Goal: Transaction & Acquisition: Register for event/course

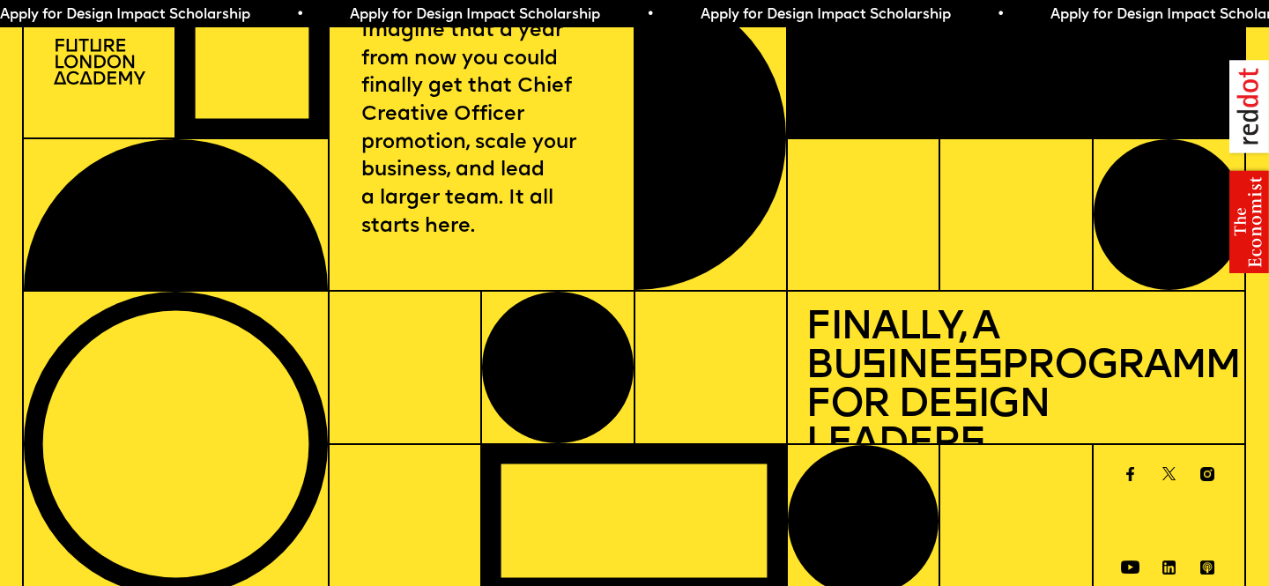
scroll to position [83, 0]
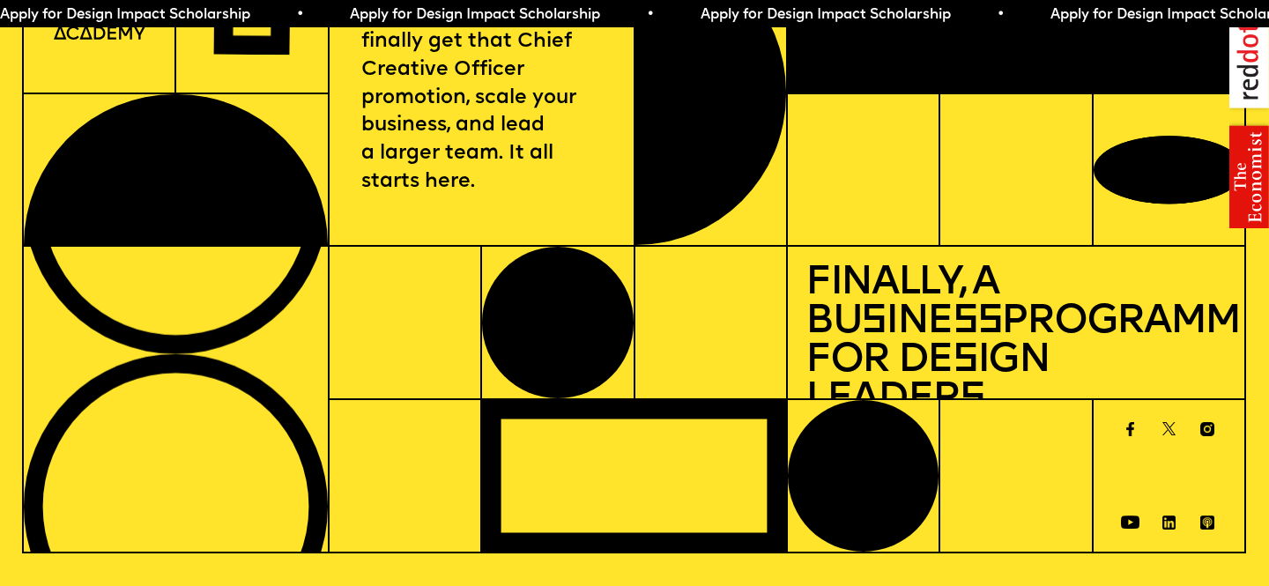
click at [976, 9] on span "Apply for Design Impact Scholarship • Apply for Design Impact Scholarship • App…" at bounding box center [875, 15] width 1751 height 14
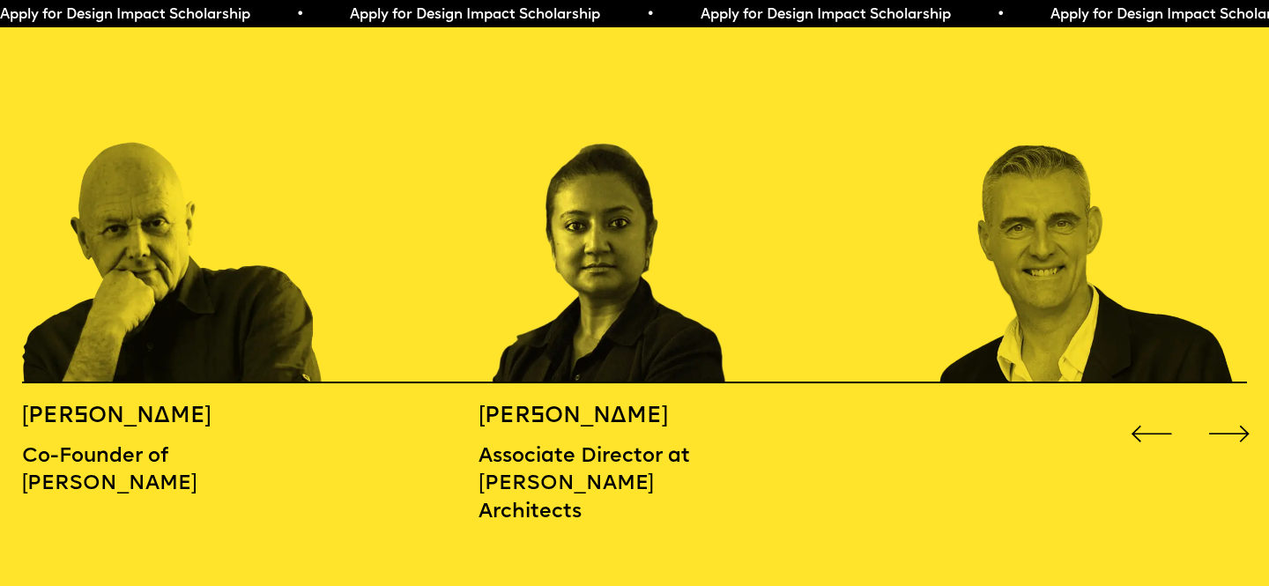
scroll to position [1972, 0]
click at [1219, 408] on div "Next slide" at bounding box center [1229, 433] width 51 height 51
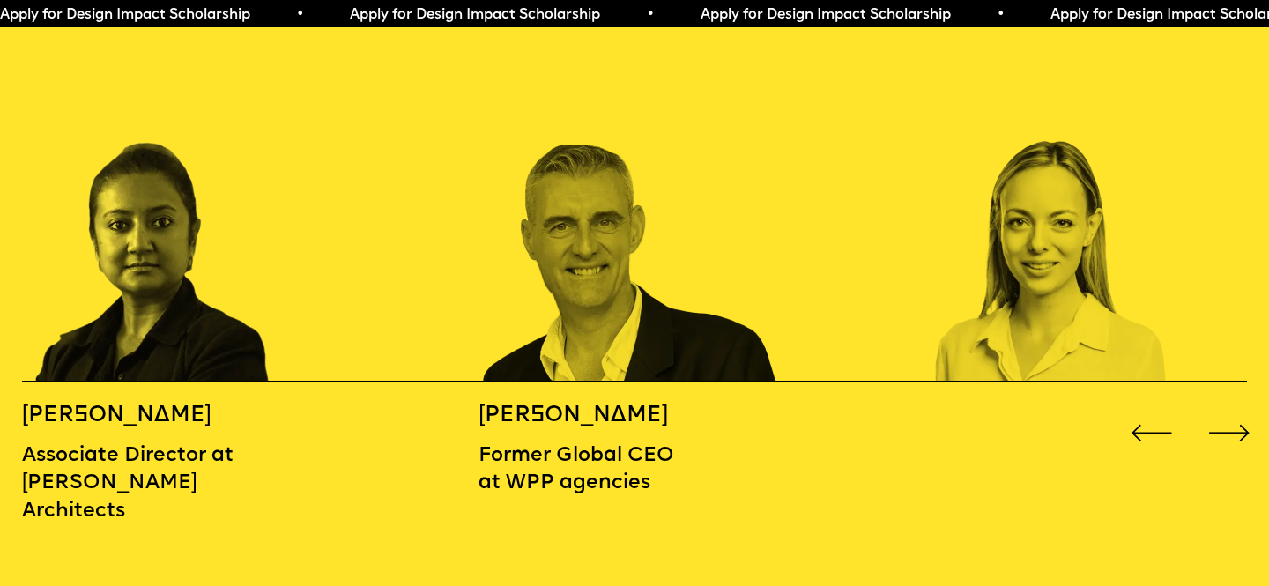
click at [1219, 408] on div "Next slide" at bounding box center [1229, 433] width 51 height 51
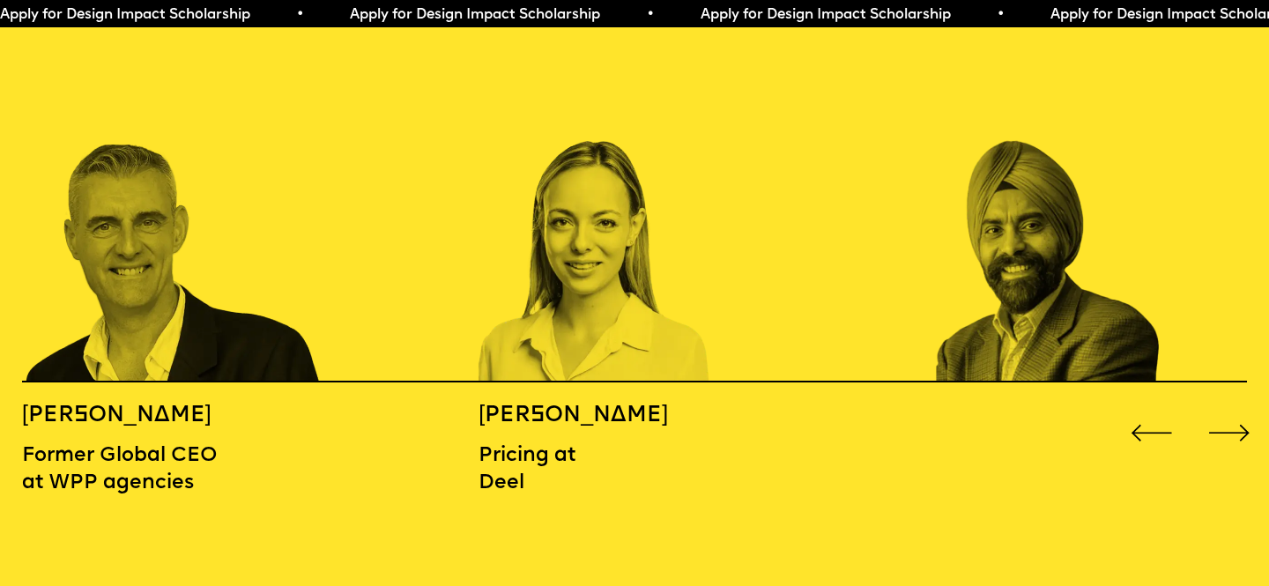
click at [1219, 408] on div "Next slide" at bounding box center [1229, 433] width 51 height 51
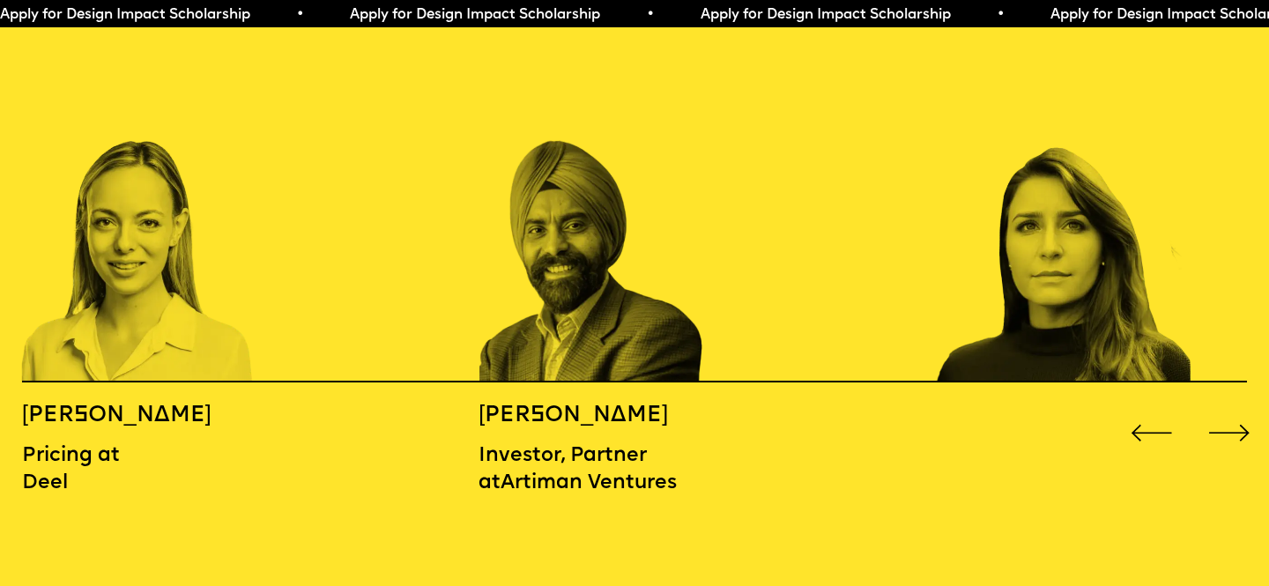
click at [1219, 408] on div "Next slide" at bounding box center [1229, 433] width 51 height 51
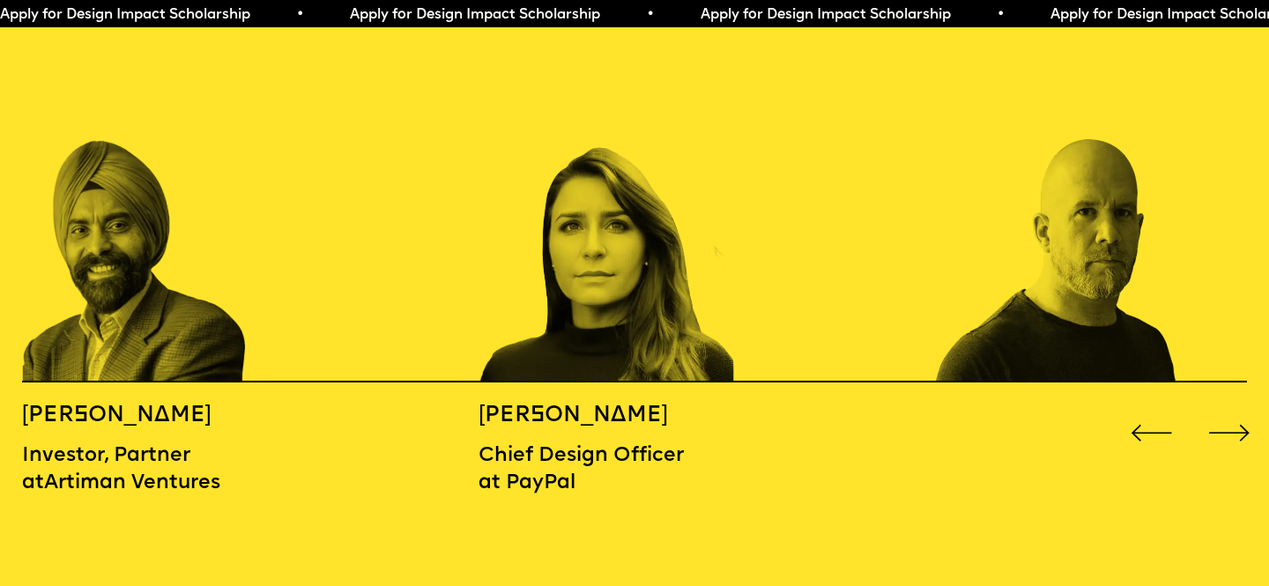
click at [1219, 408] on div "Next slide" at bounding box center [1229, 433] width 51 height 51
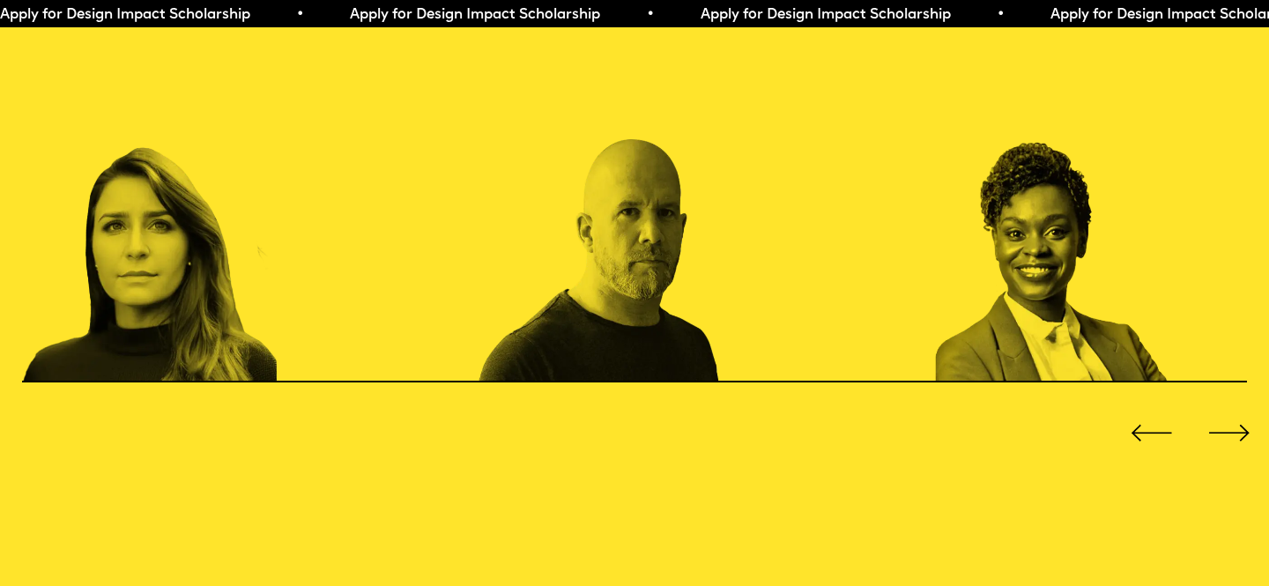
click at [1219, 408] on div "Next slide" at bounding box center [1229, 433] width 51 height 51
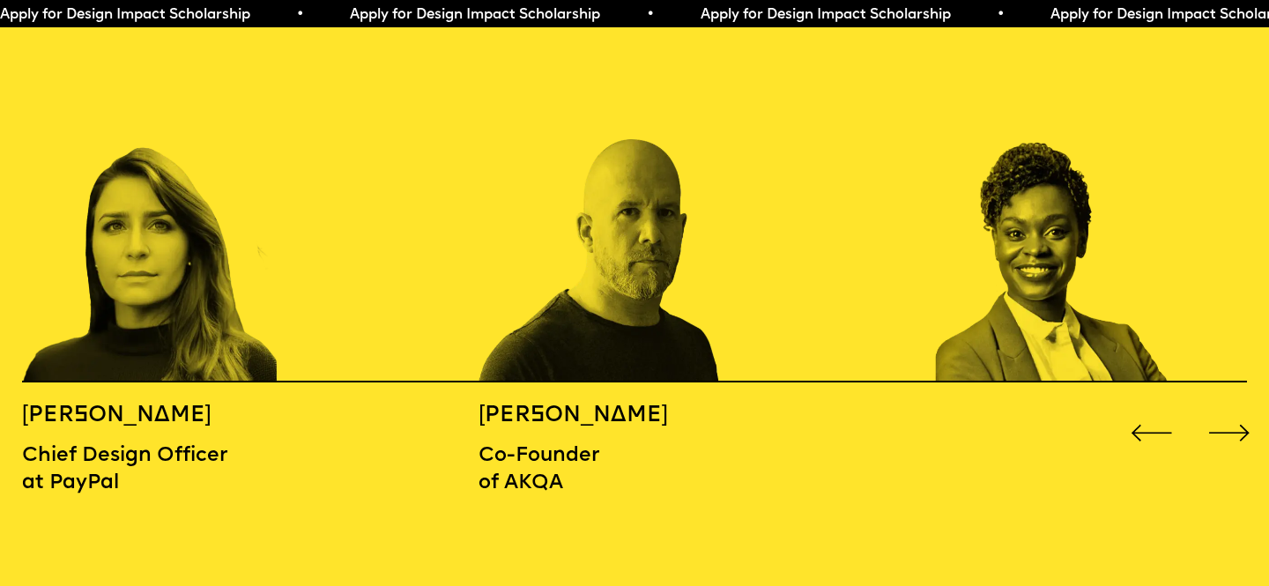
click at [1219, 408] on div "Next slide" at bounding box center [1229, 433] width 51 height 51
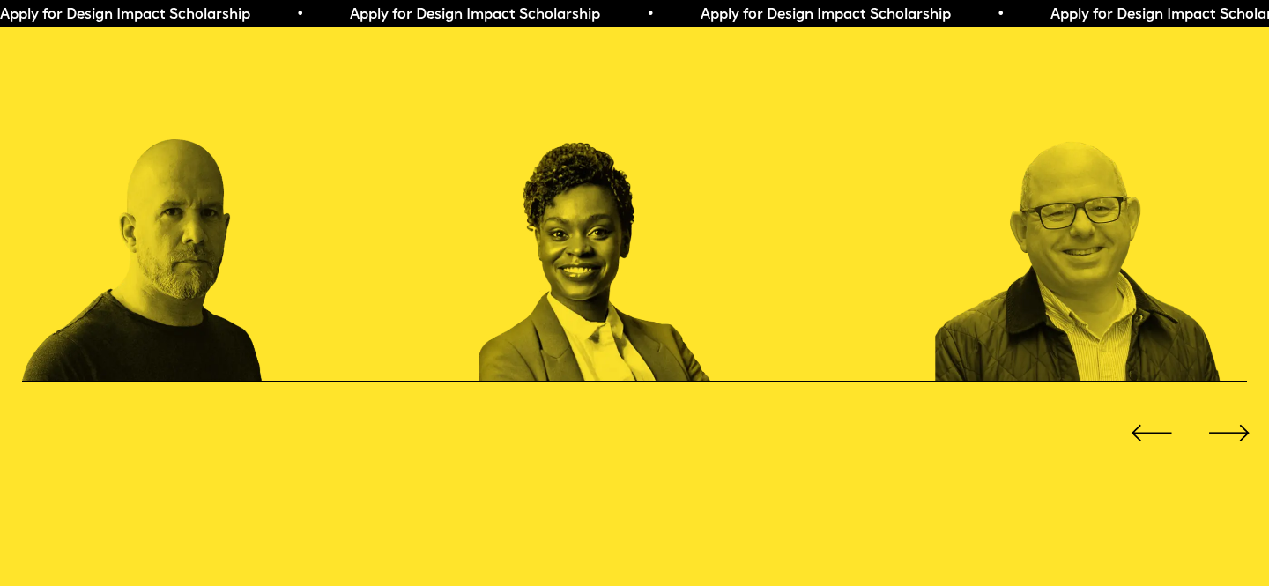
click at [1219, 408] on div "Next slide" at bounding box center [1229, 433] width 51 height 51
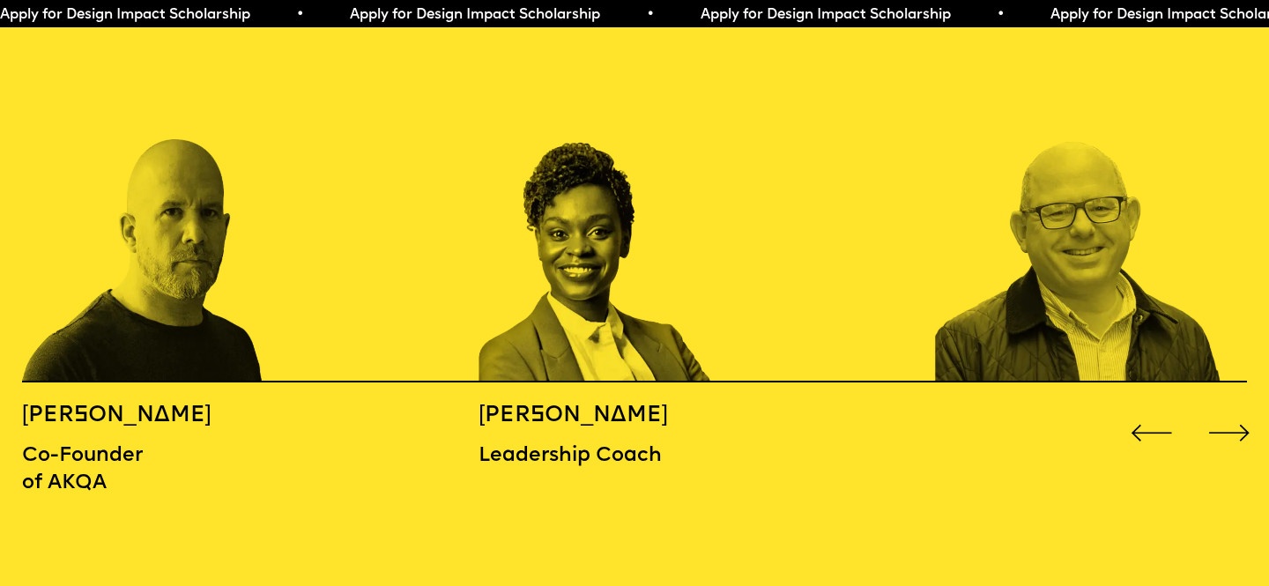
click at [1219, 408] on div "Next slide" at bounding box center [1229, 433] width 51 height 51
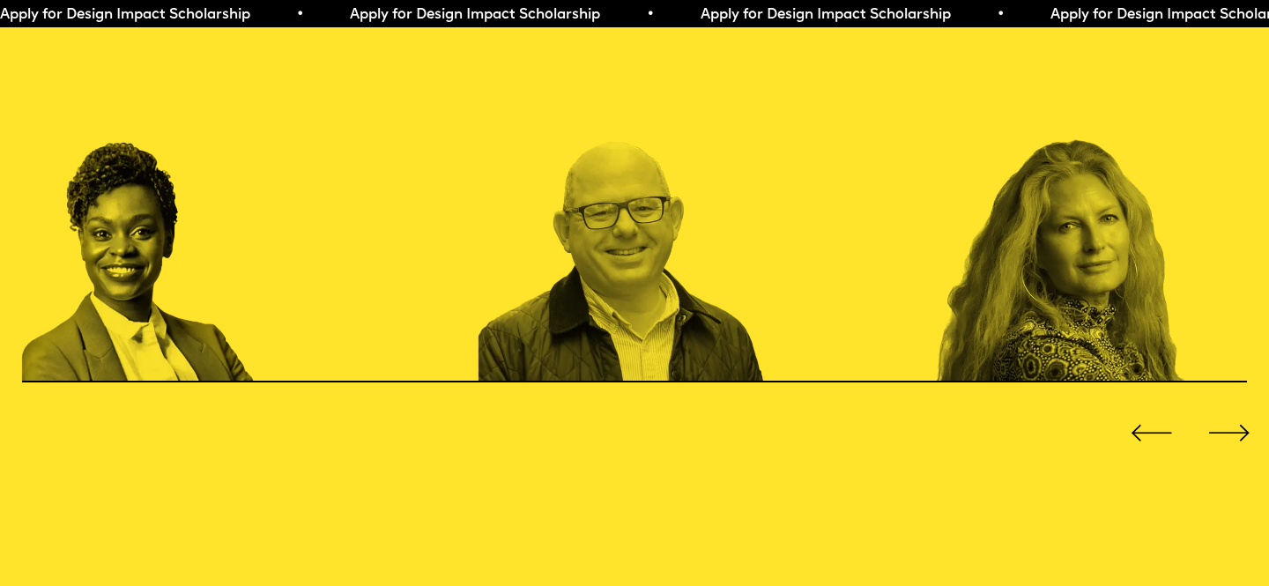
click at [1219, 408] on div "Next slide" at bounding box center [1229, 433] width 51 height 51
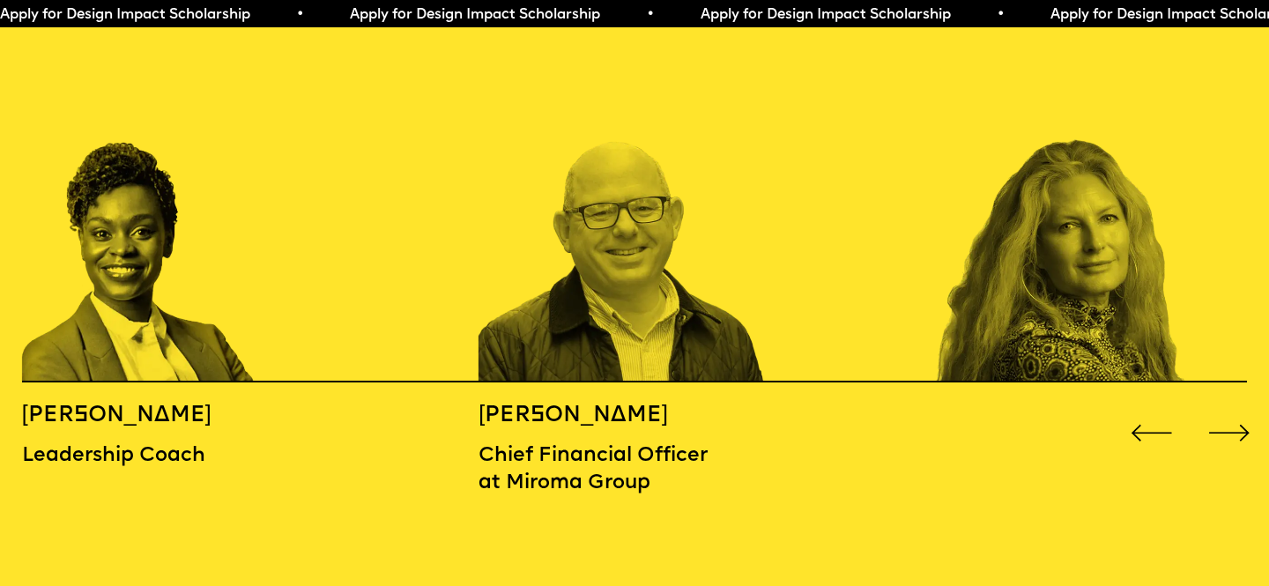
click at [1219, 408] on div "Next slide" at bounding box center [1229, 433] width 51 height 51
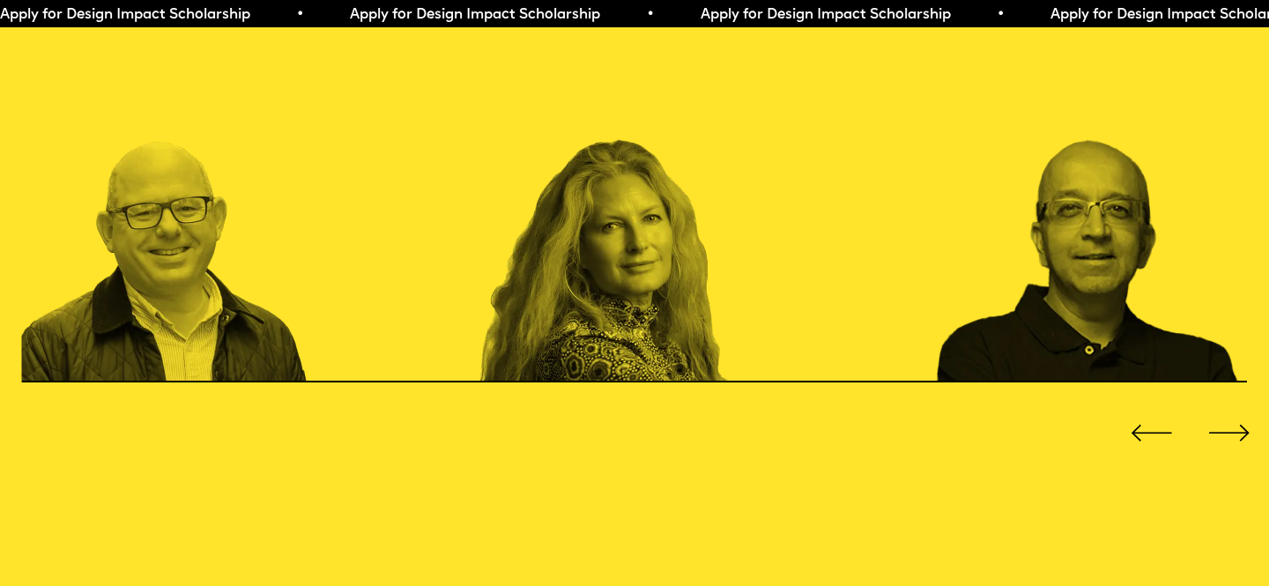
click at [1219, 408] on div "Next slide" at bounding box center [1229, 433] width 51 height 51
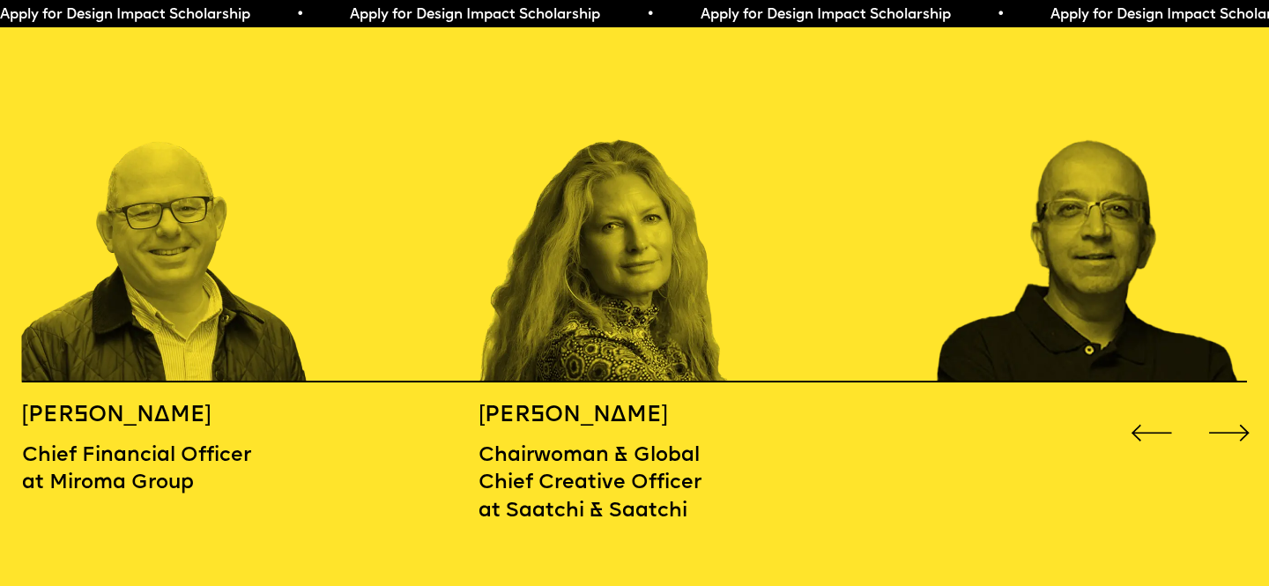
click at [1219, 408] on div "Next slide" at bounding box center [1229, 433] width 51 height 51
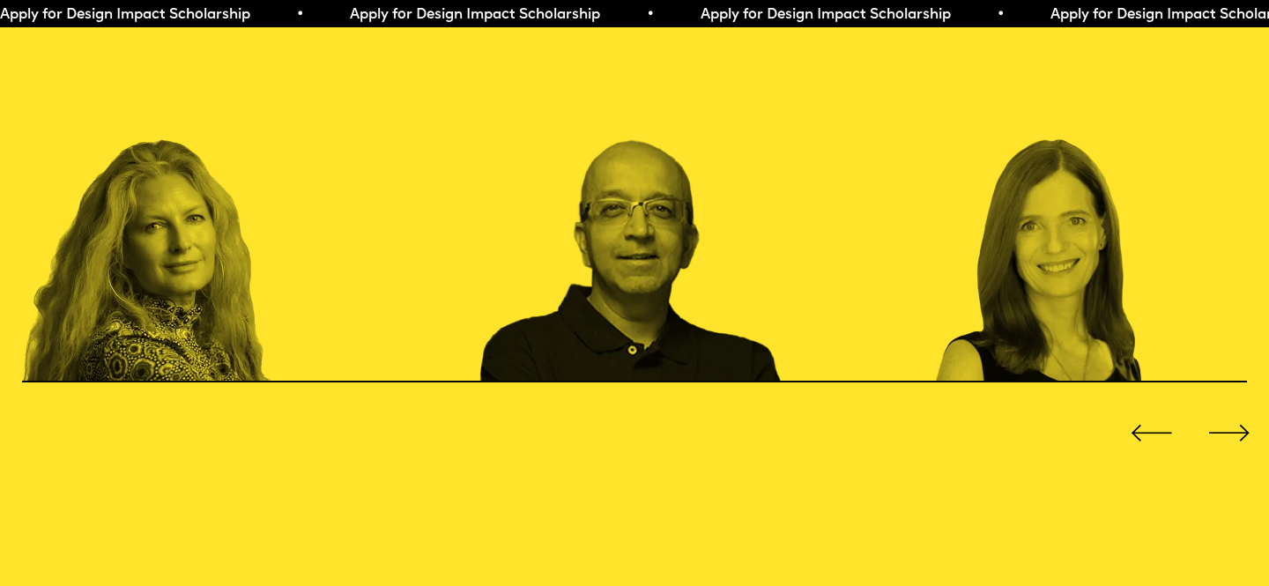
click at [1219, 408] on div "Next slide" at bounding box center [1229, 433] width 51 height 51
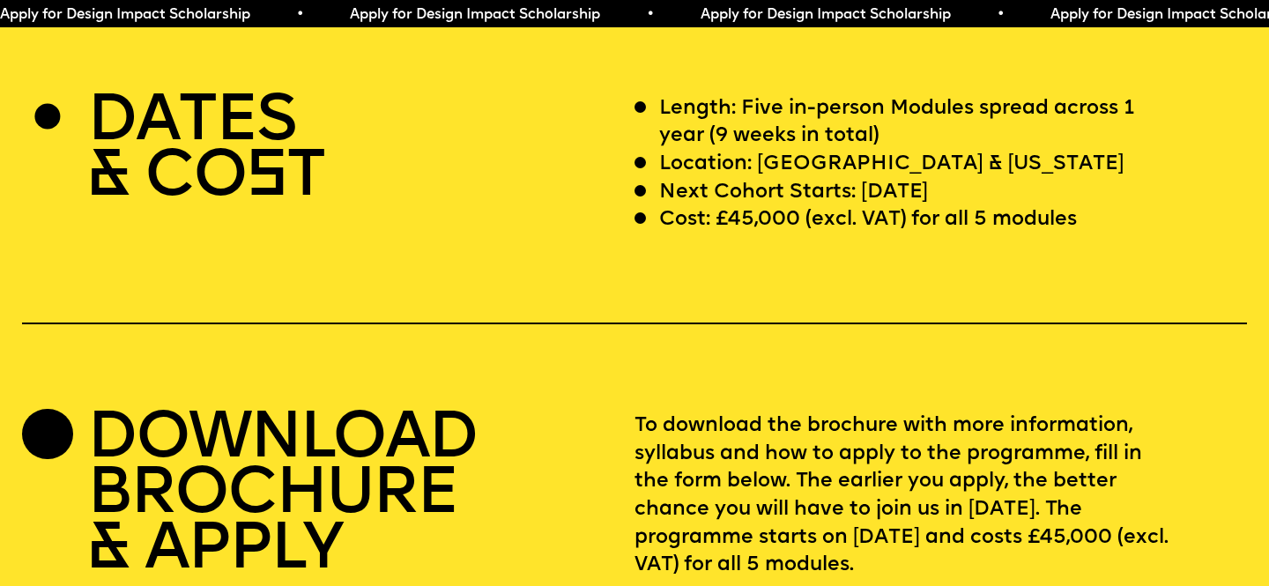
scroll to position [5197, 0]
